Goal: Check status: Check status

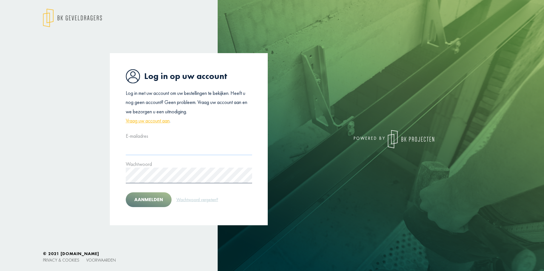
click at [190, 149] on input "text" at bounding box center [189, 148] width 126 height 16
type input "*"
type input "**********"
click at [144, 199] on button "Aanmelden" at bounding box center [149, 200] width 46 height 15
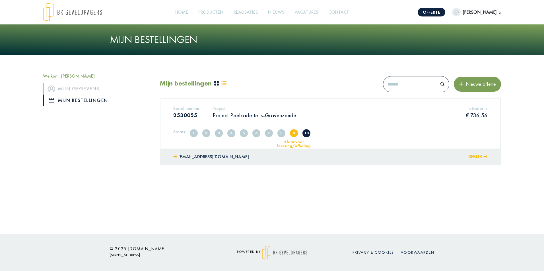
click at [479, 160] on button "Bekijk" at bounding box center [477, 157] width 19 height 8
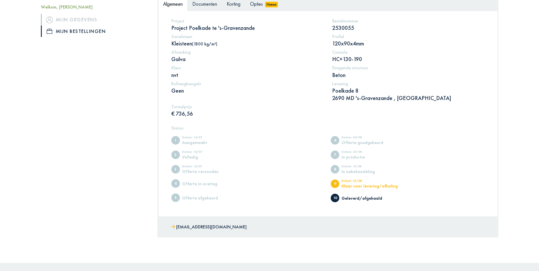
scroll to position [114, 0]
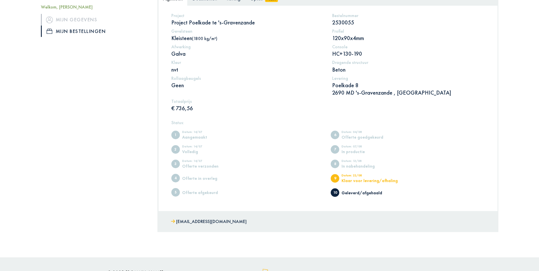
click at [350, 193] on div "Geleverd/afgehaald" at bounding box center [365, 193] width 47 height 4
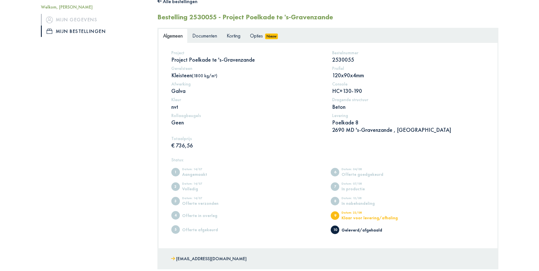
scroll to position [23, 0]
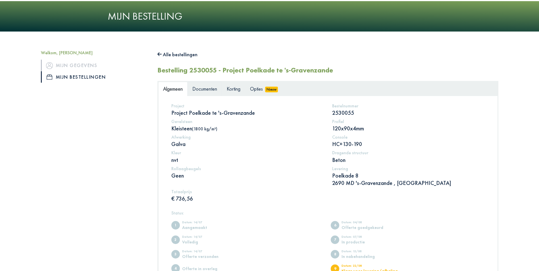
click at [207, 87] on span "Documenten" at bounding box center [205, 89] width 25 height 7
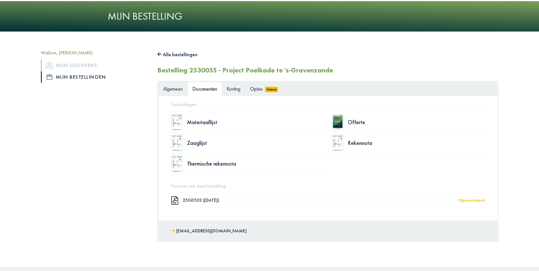
click at [229, 88] on span "Korting" at bounding box center [234, 89] width 14 height 7
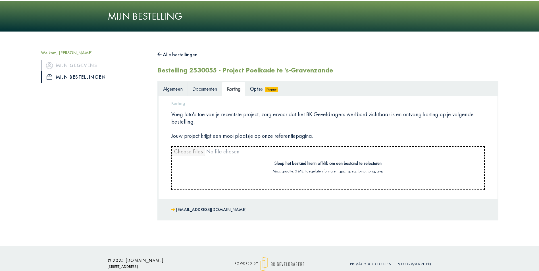
click at [180, 90] on span "Algemeen" at bounding box center [173, 89] width 20 height 7
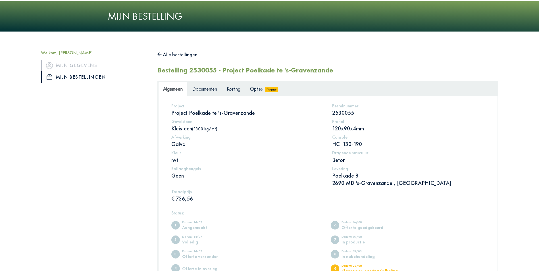
scroll to position [137, 0]
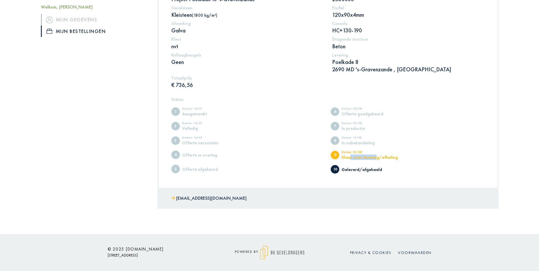
drag, startPoint x: 350, startPoint y: 157, endPoint x: 376, endPoint y: 160, distance: 26.1
click at [376, 160] on ul "1 Datum: 14/07 Aangemaakt 2 Datum: 14/07 Volledig 3 Datum: 14/07 Offerte verzon…" at bounding box center [328, 140] width 314 height 72
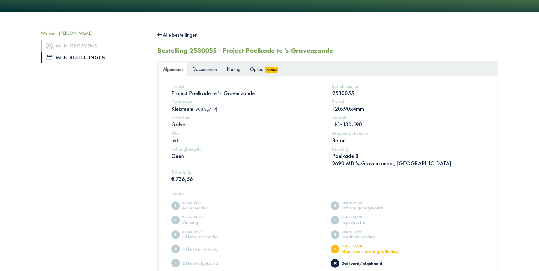
scroll to position [0, 0]
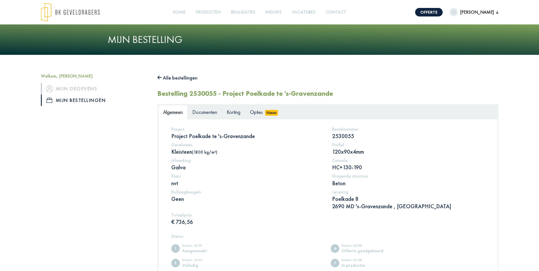
click at [209, 111] on span "Documenten" at bounding box center [205, 112] width 25 height 7
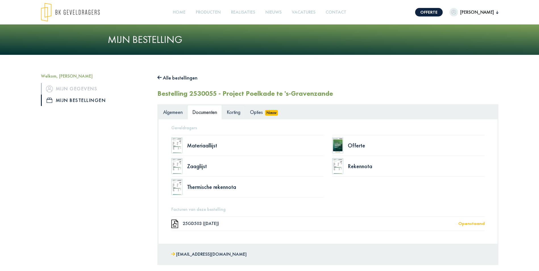
click at [230, 113] on span "Korting" at bounding box center [234, 112] width 14 height 7
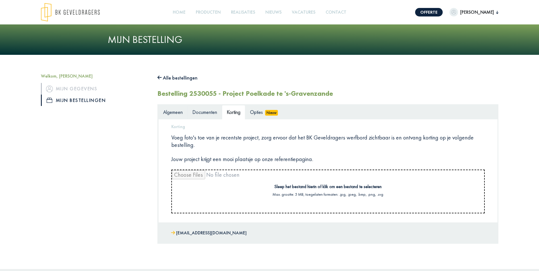
click at [213, 111] on span "Documenten" at bounding box center [205, 112] width 25 height 7
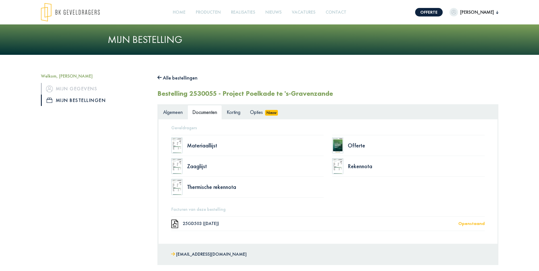
click at [177, 110] on span "Algemeen" at bounding box center [173, 112] width 20 height 7
